Goal: Information Seeking & Learning: Learn about a topic

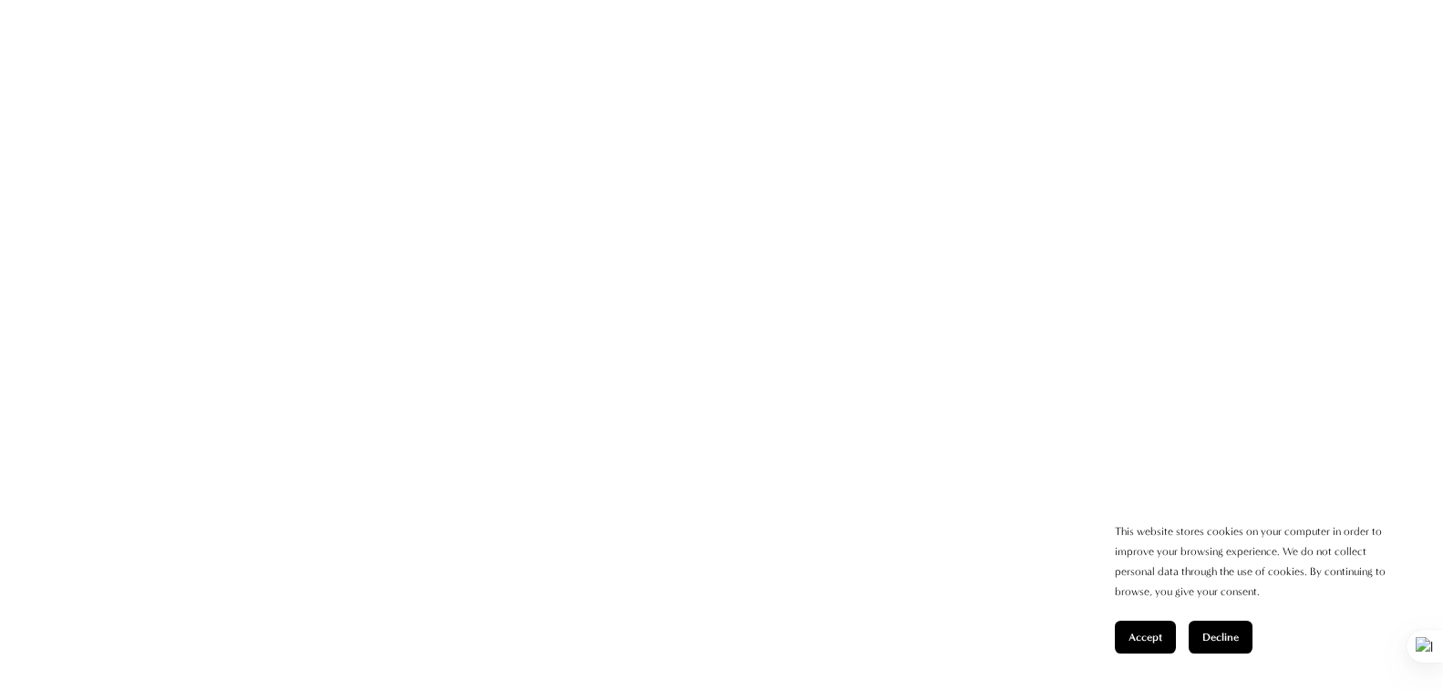
scroll to position [1640, 0]
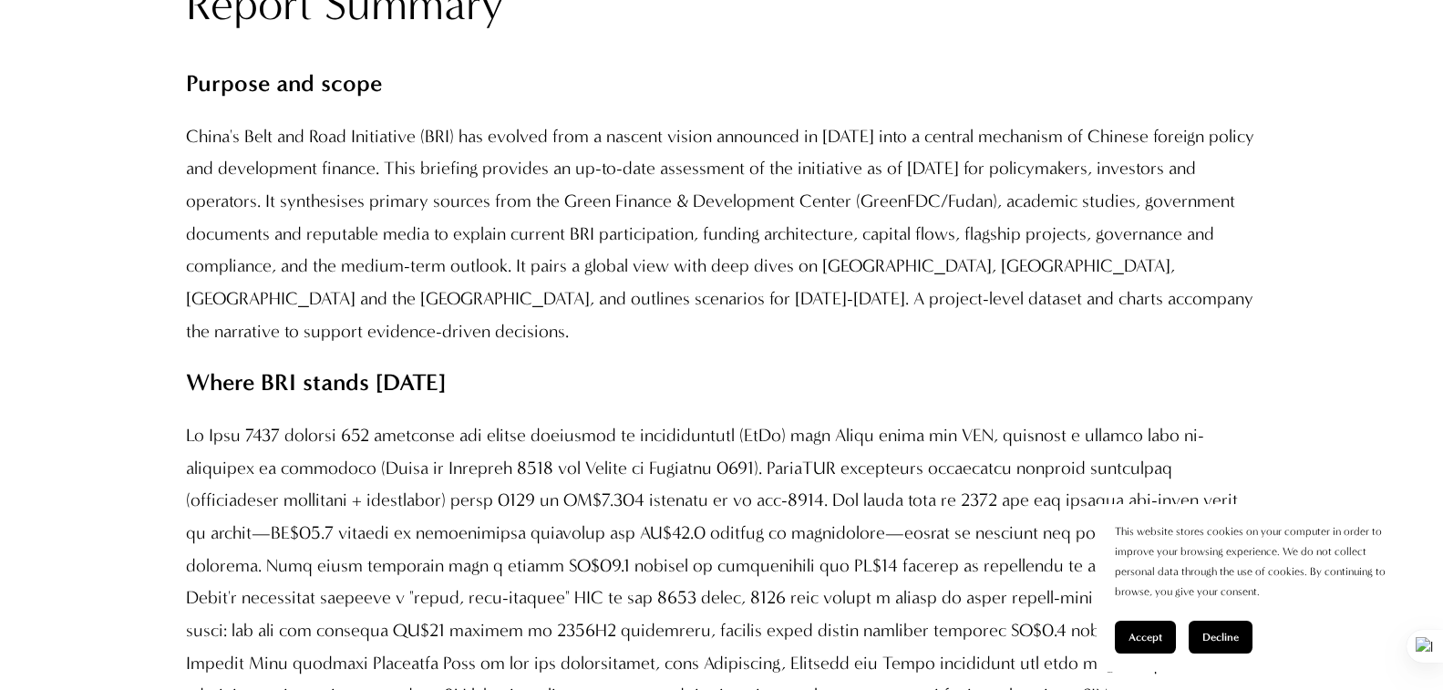
click at [743, 260] on p "China's Belt and Road Initiative (BRI) has evolved from a nascent vision announ…" at bounding box center [722, 233] width 1072 height 227
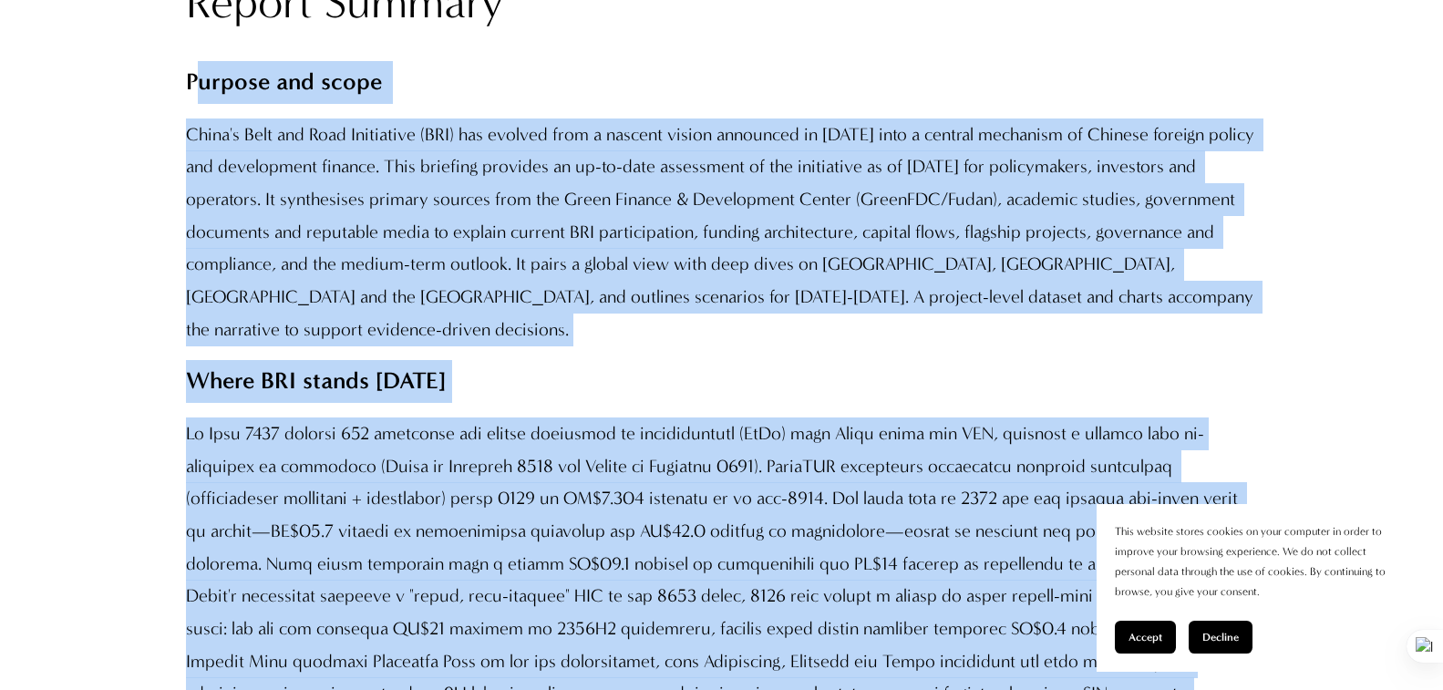
scroll to position [2025, 0]
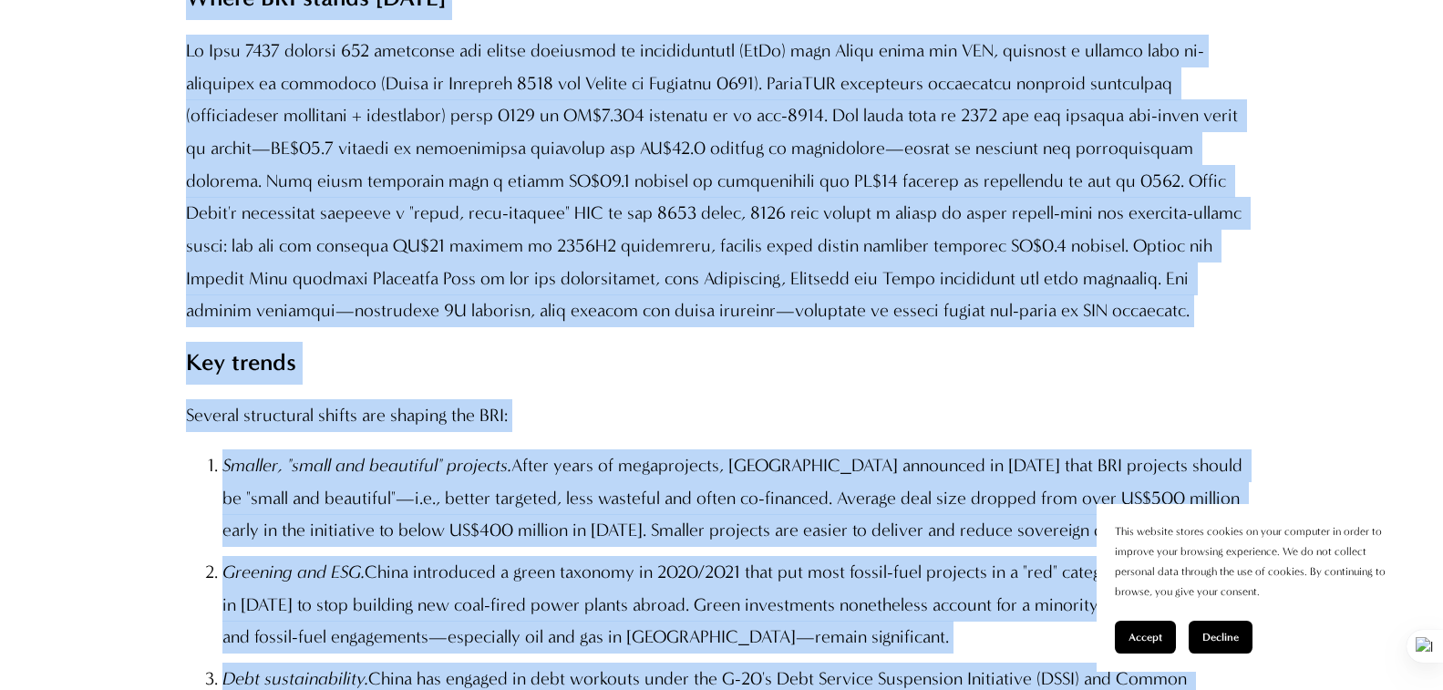
drag, startPoint x: 194, startPoint y: 277, endPoint x: 663, endPoint y: 228, distance: 471.9
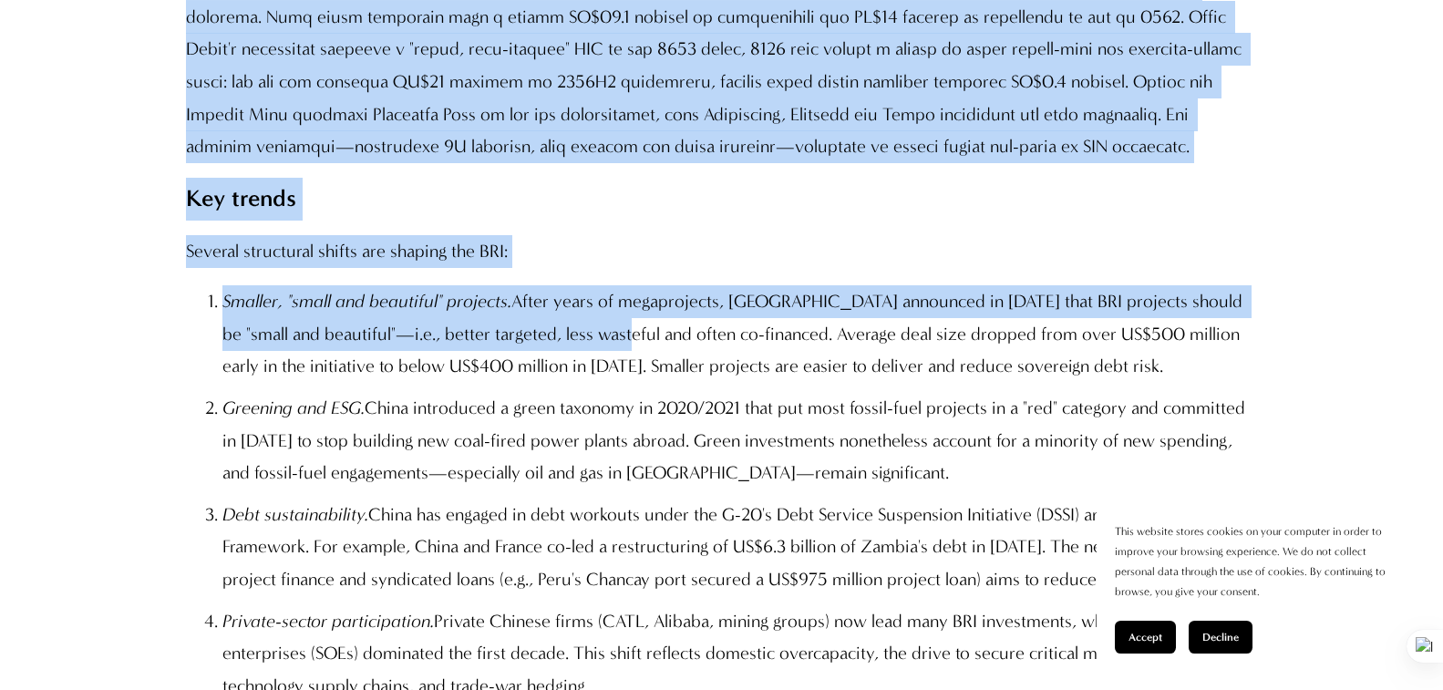
click at [823, 235] on p "Several structural shifts are shaping the BRI:" at bounding box center [722, 251] width 1072 height 33
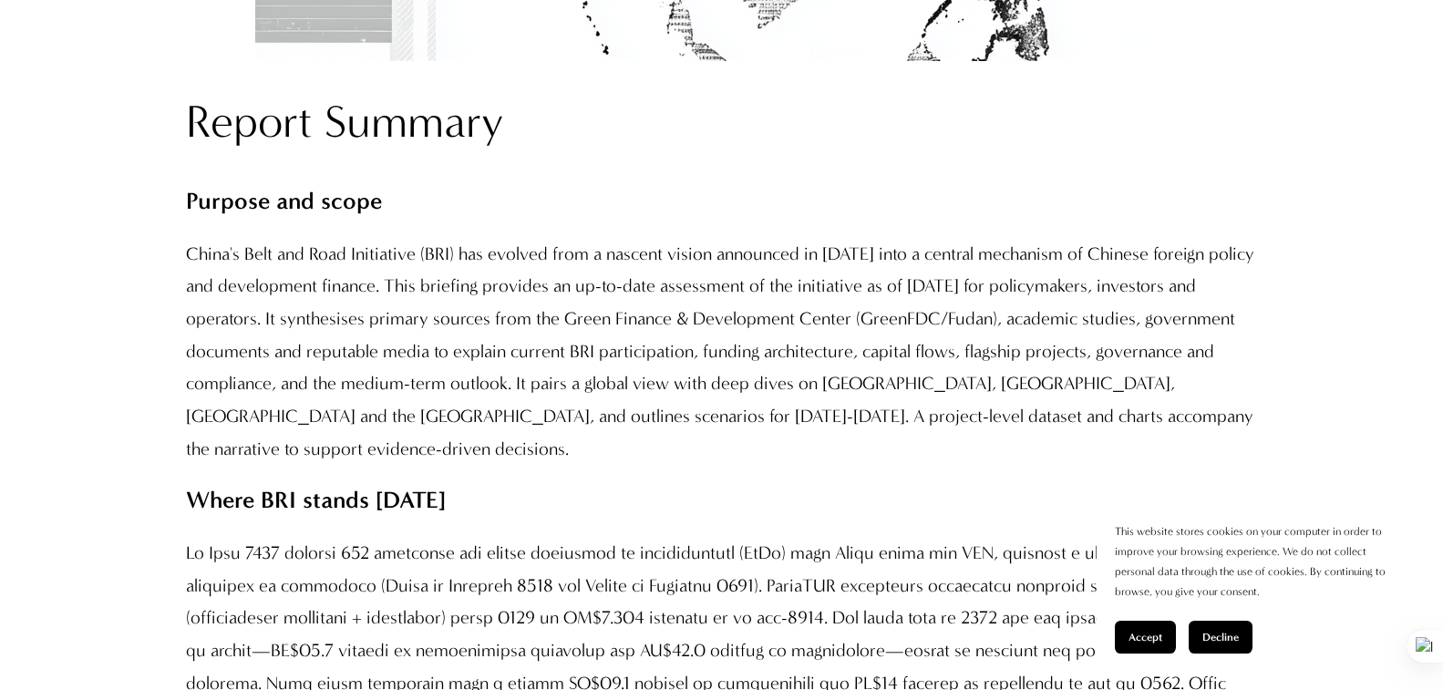
scroll to position [1796, 0]
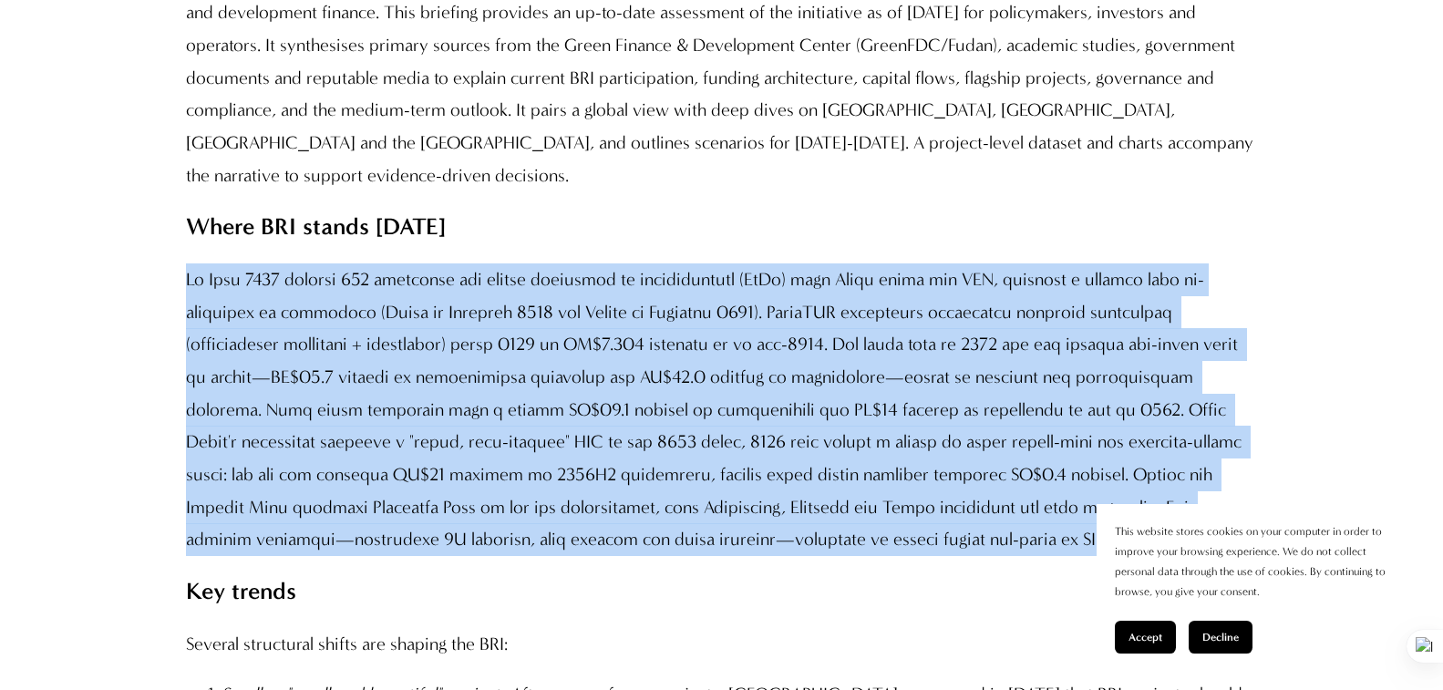
drag, startPoint x: 839, startPoint y: 117, endPoint x: 190, endPoint y: 246, distance: 661.6
click at [190, 263] on p at bounding box center [722, 409] width 1072 height 293
copy p "Lo Ipsu 6466 dolorsi 828 ametconse adi elitse doeiusmod te incididuntutl (EtDo)…"
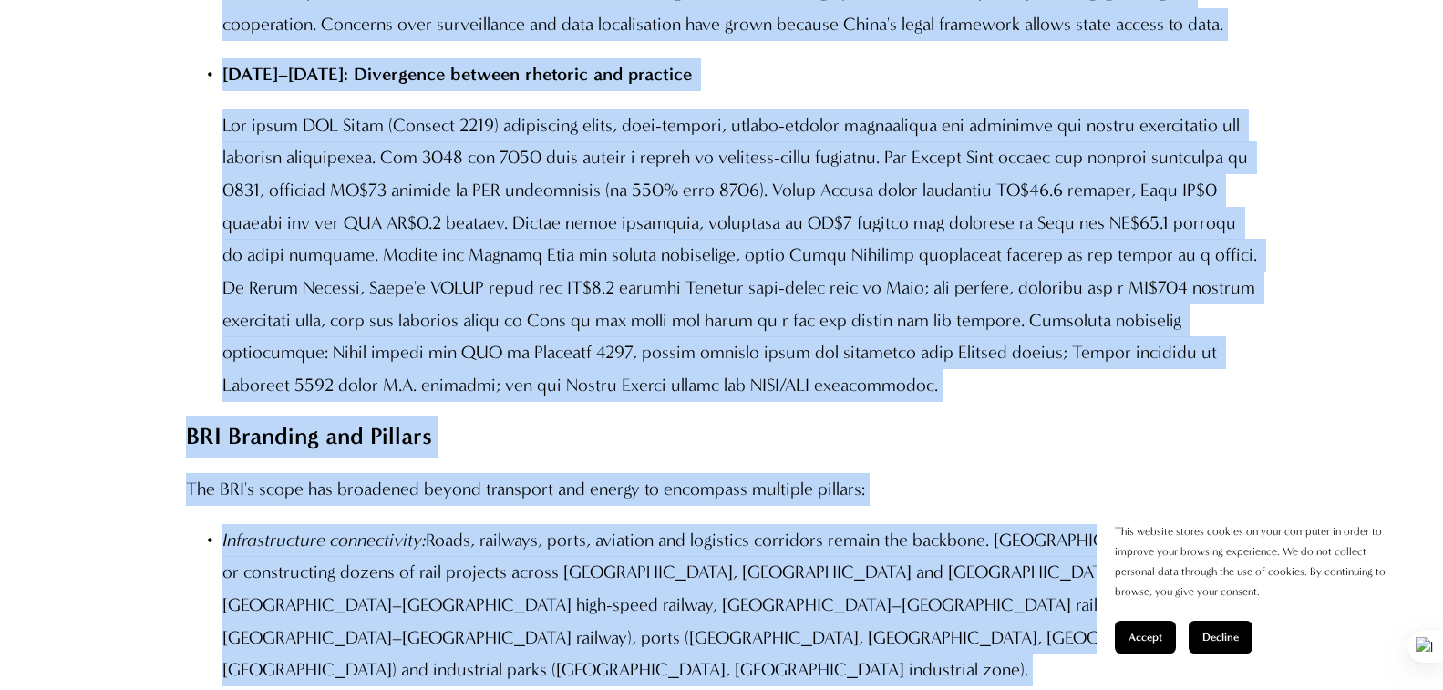
scroll to position [4482, 0]
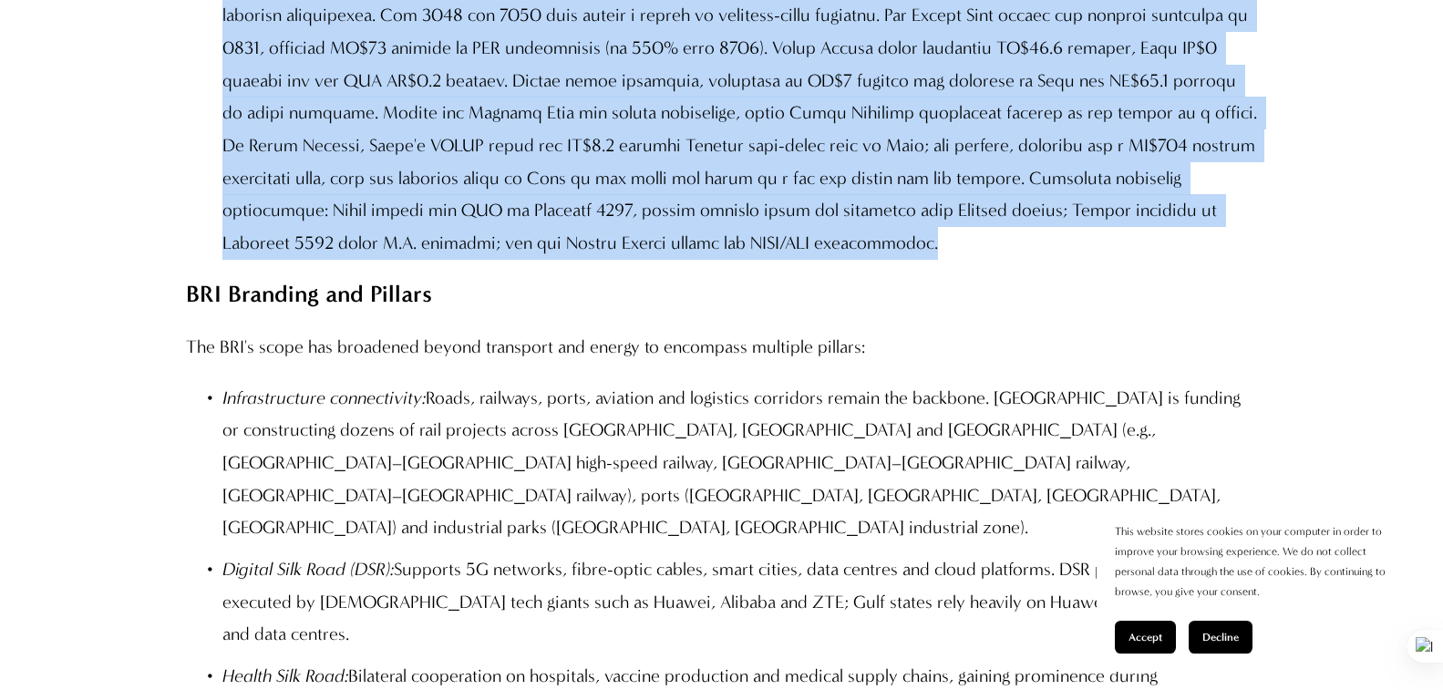
drag, startPoint x: 175, startPoint y: 142, endPoint x: 661, endPoint y: 149, distance: 485.7
copy div "Loremi dolorsi ame conse (2235–4167) Adi ELI seddo eiusmodte inci utlaboreet do…"
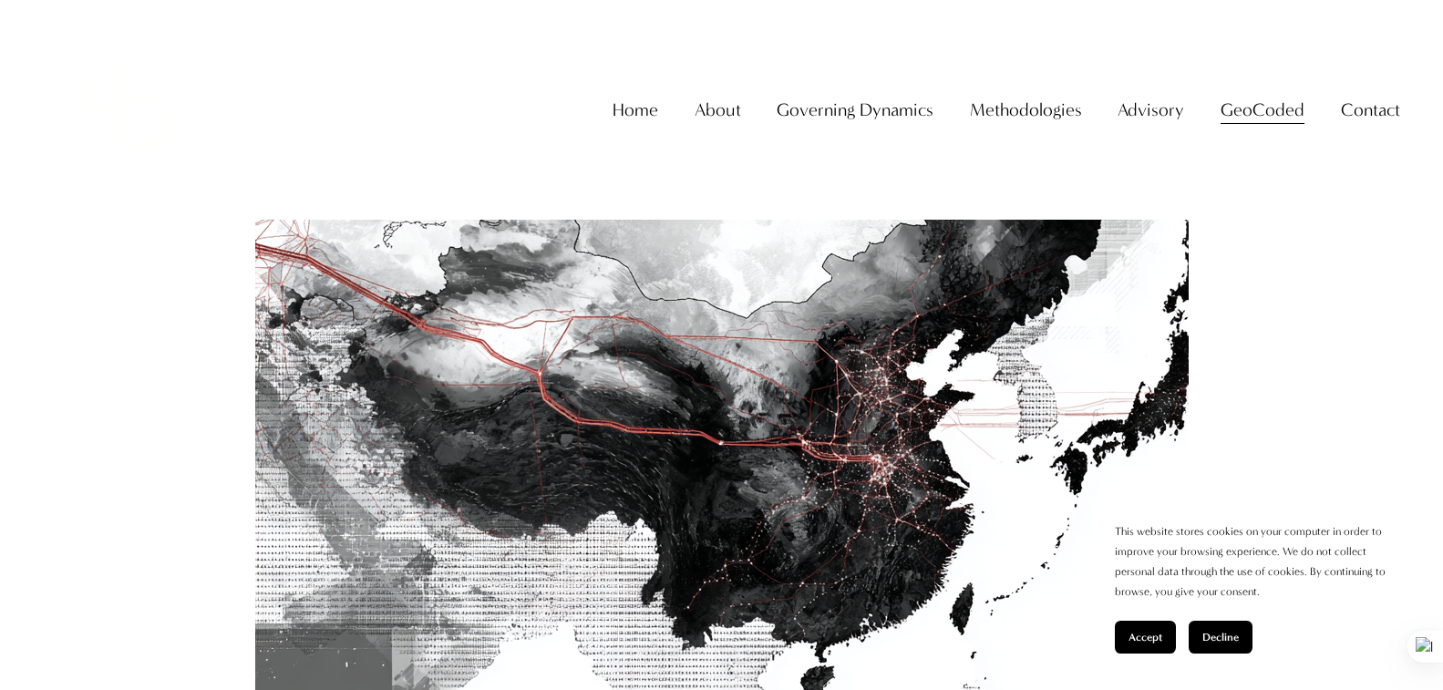
scroll to position [0, 0]
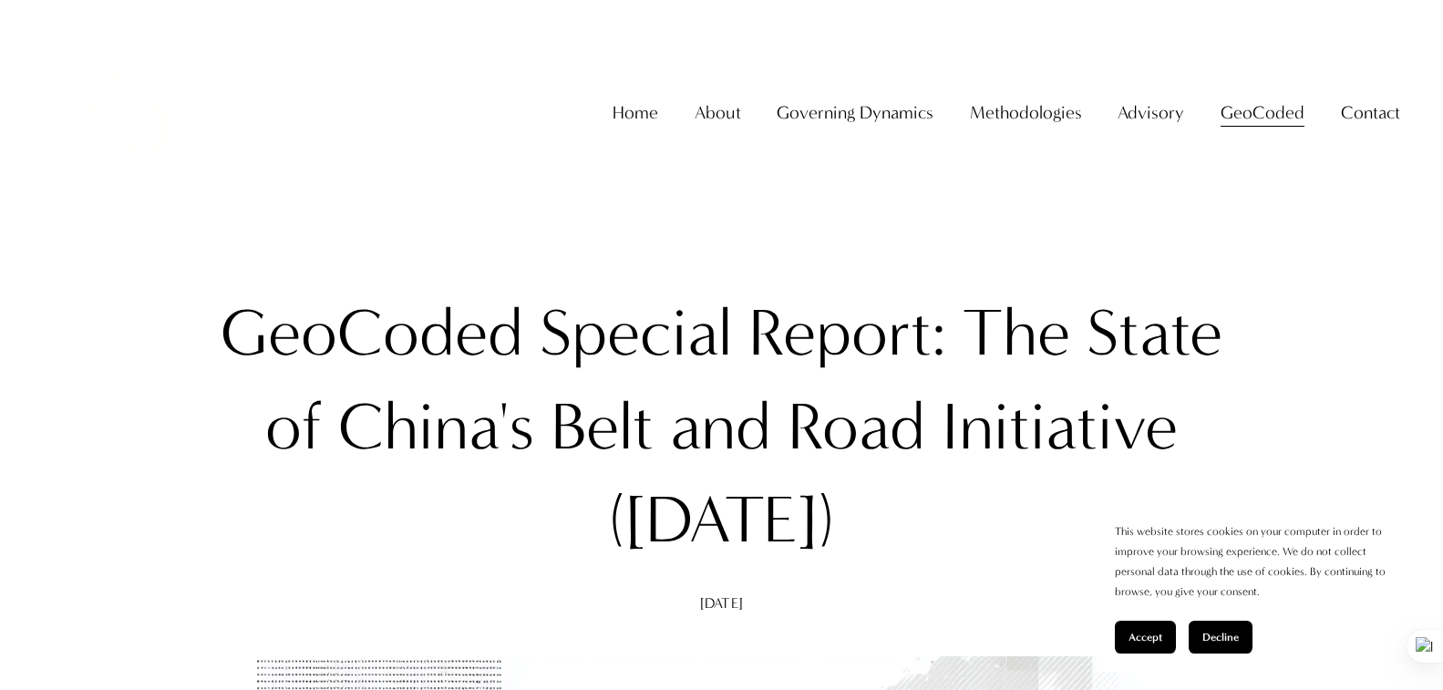
scroll to position [91, 0]
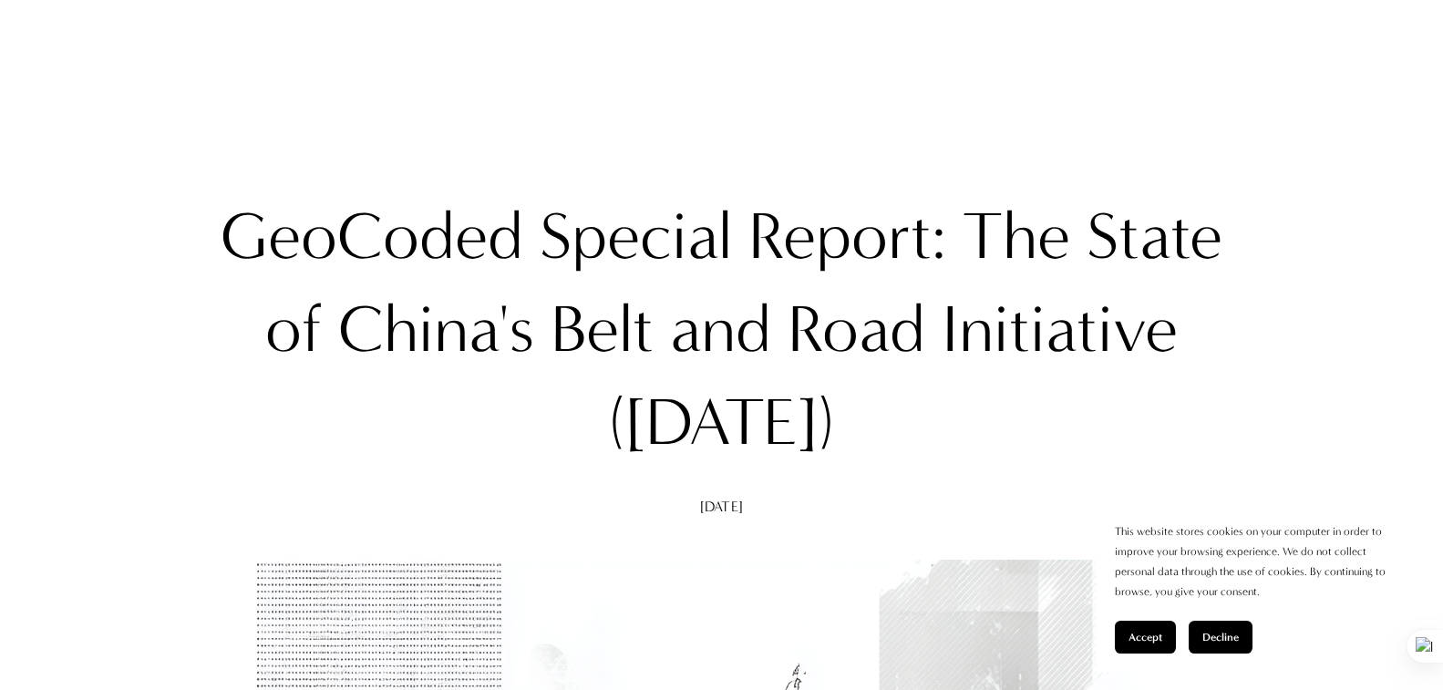
click at [562, 313] on h1 "GeoCoded Special Report: The State of China's Belt and Road Initiative ([DATE])" at bounding box center [722, 330] width 1072 height 280
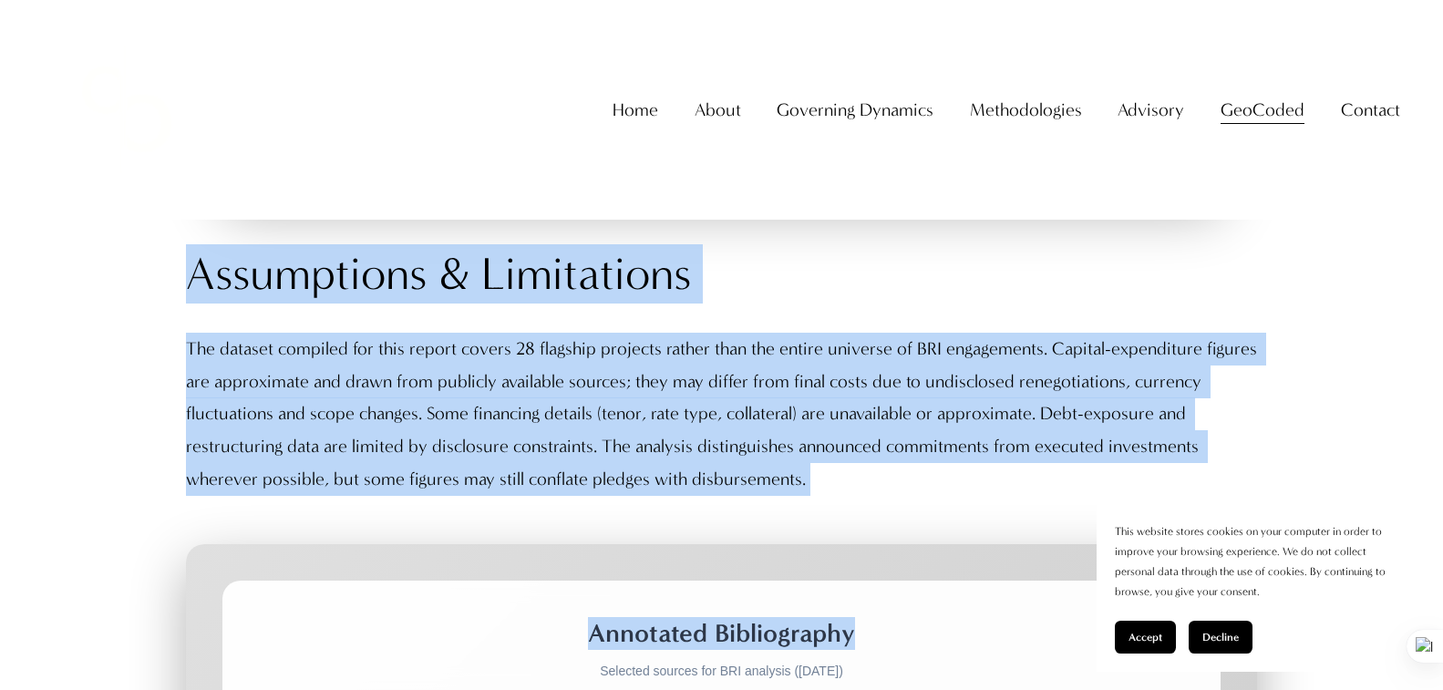
scroll to position [17250, 0]
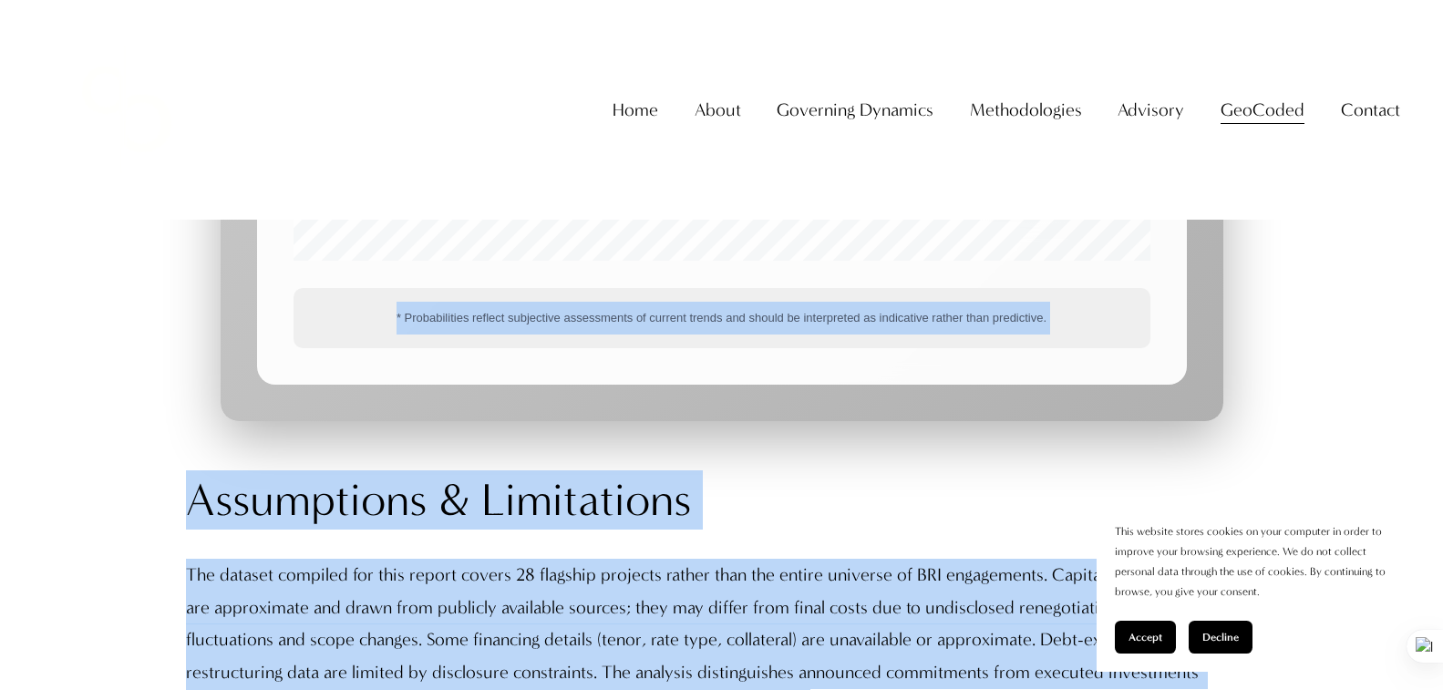
drag, startPoint x: 202, startPoint y: 230, endPoint x: 915, endPoint y: 271, distance: 713.8
copy div "GeoCoded Special Report: The State of China's Belt and Road Initiative (August …"
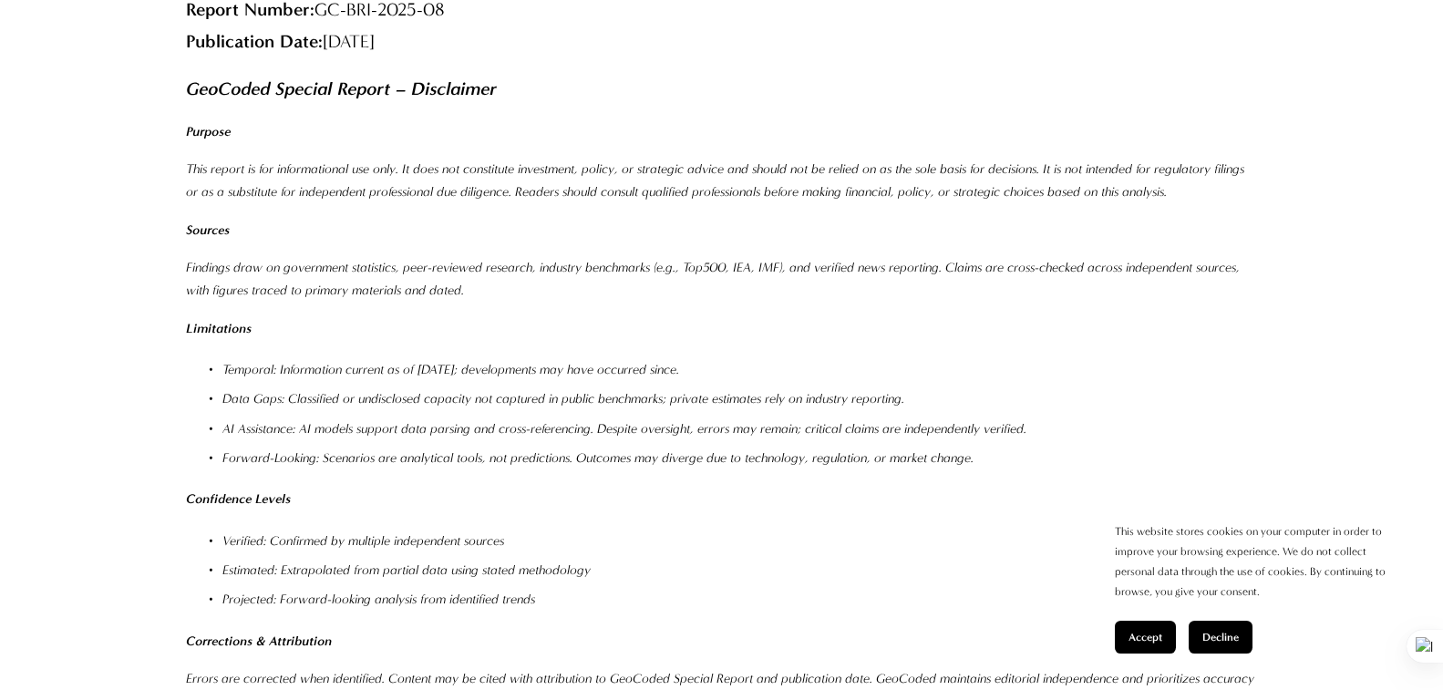
scroll to position [21715, 0]
